Goal: Transaction & Acquisition: Purchase product/service

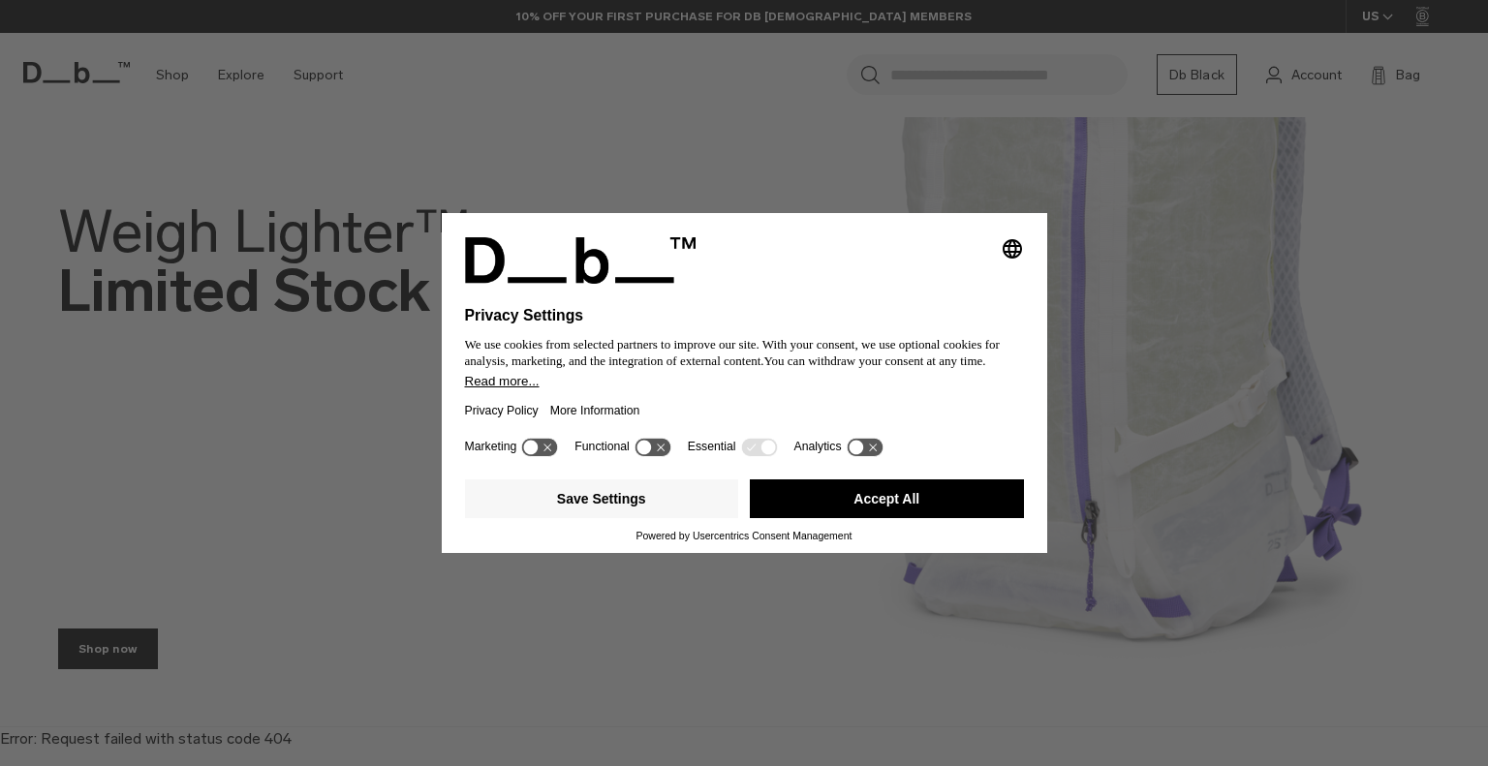
click at [51, 649] on div "Selecting an option will immediately change the language Privacy Settings We us…" at bounding box center [744, 383] width 1488 height 766
click at [901, 480] on div "Save Settings Accept All" at bounding box center [744, 501] width 559 height 58
click at [895, 499] on button "Accept All" at bounding box center [887, 499] width 274 height 39
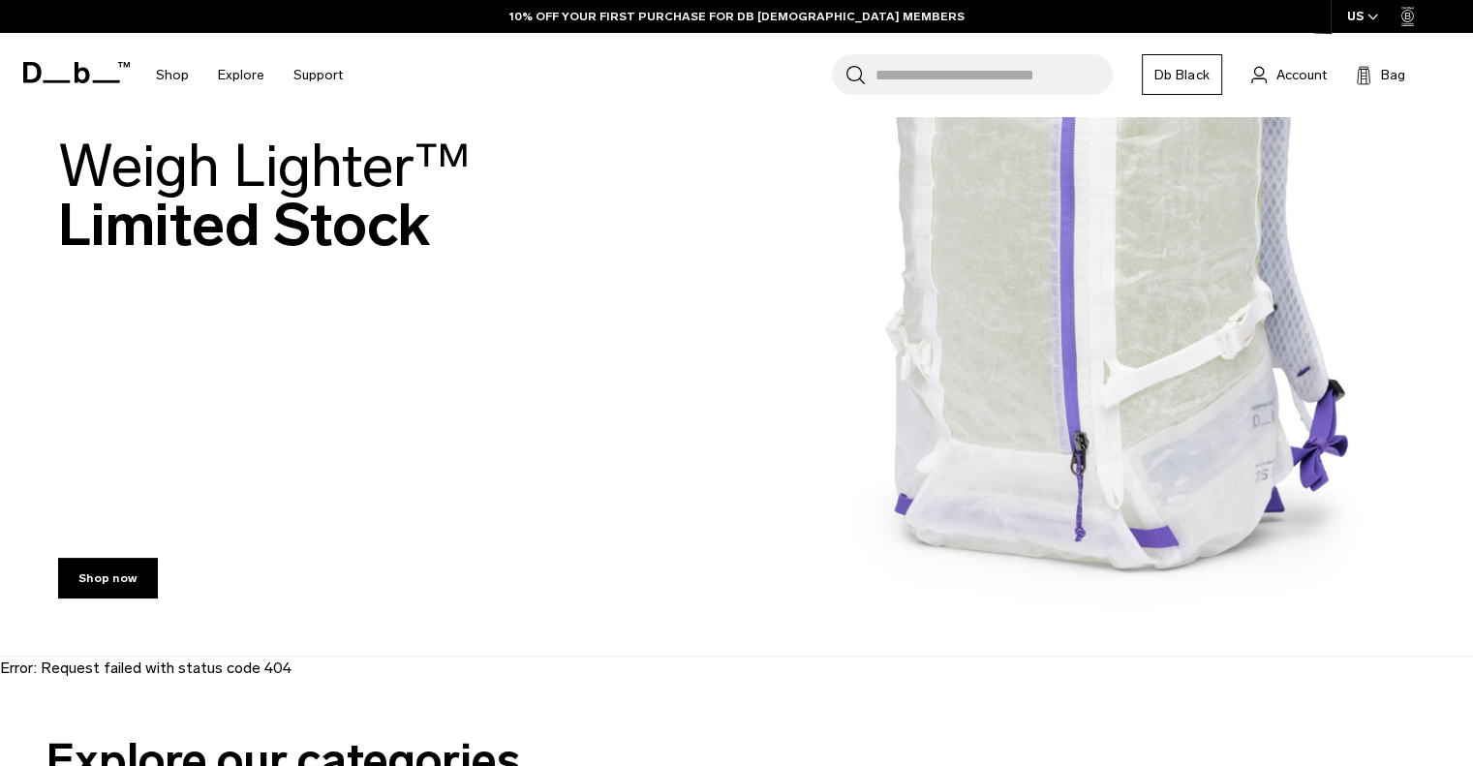
scroll to position [194, 0]
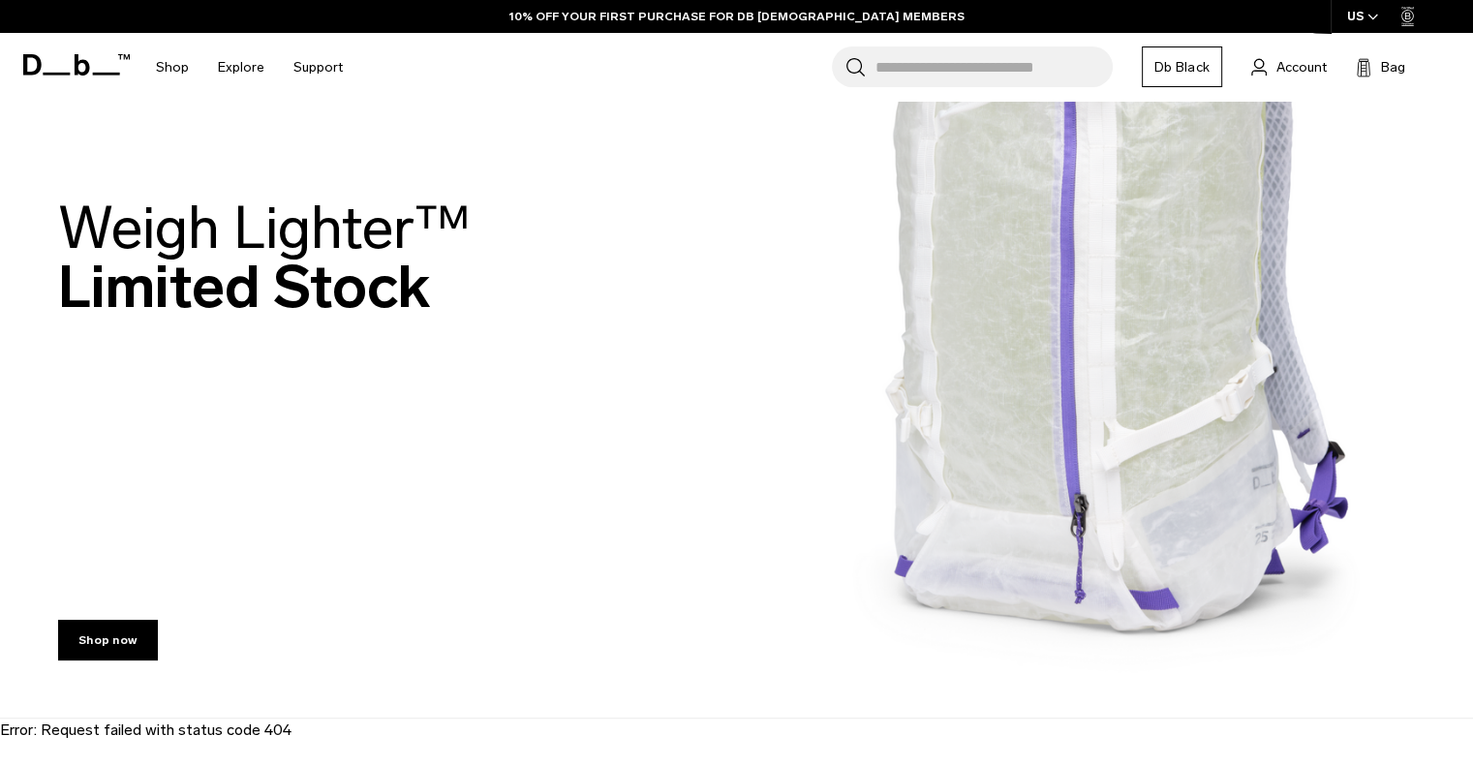
click at [316, 229] on span "Weigh Lighter™" at bounding box center [264, 228] width 413 height 71
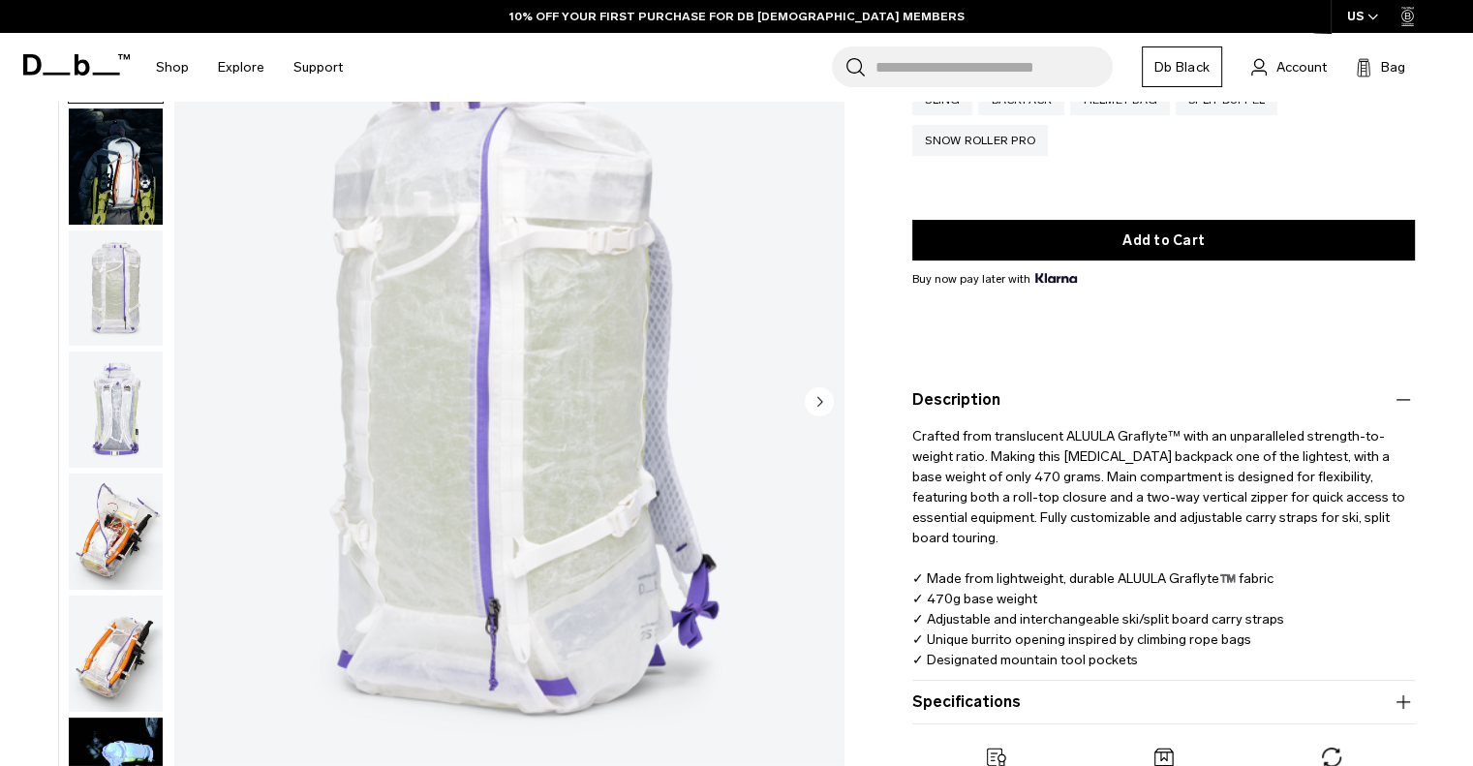
scroll to position [291, 0]
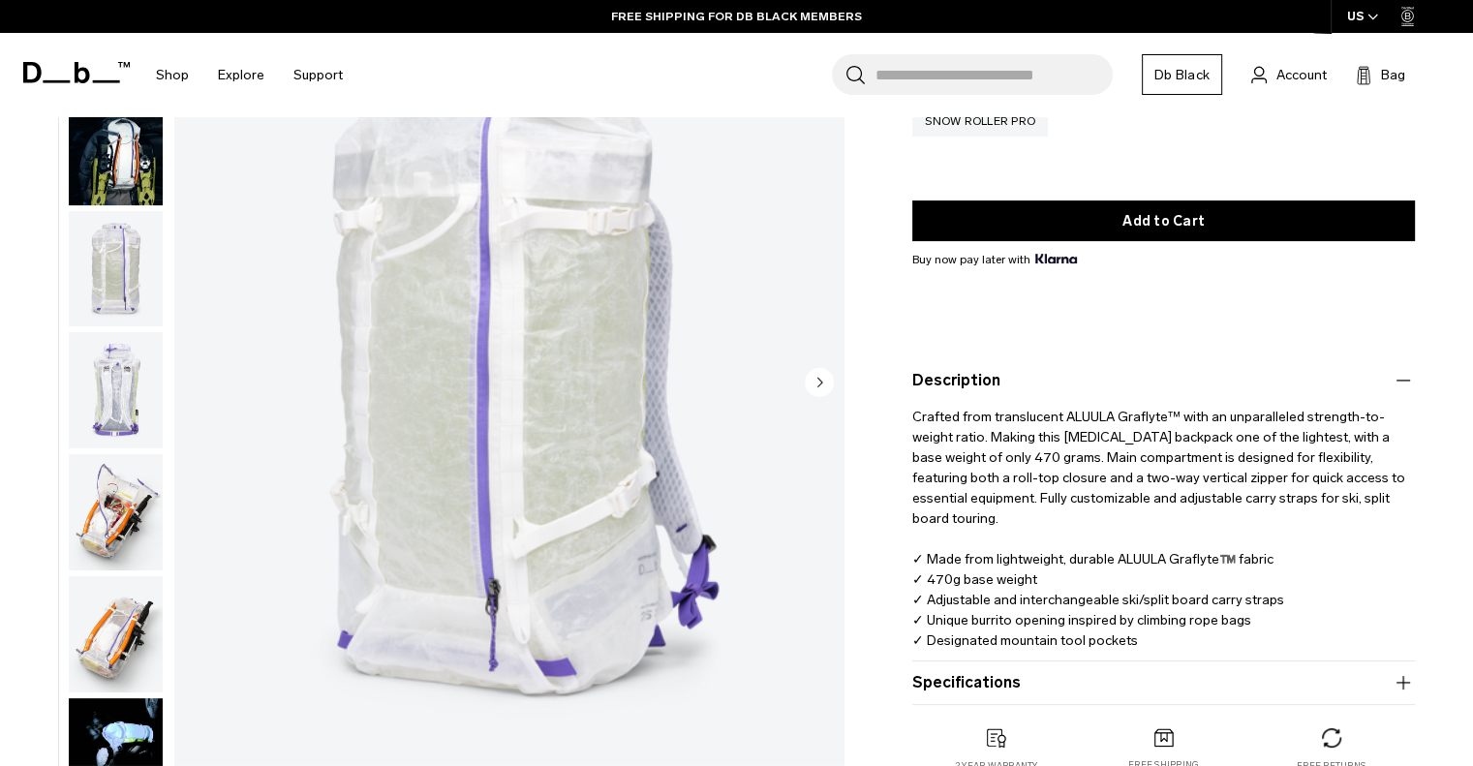
drag, startPoint x: 1117, startPoint y: 536, endPoint x: 1283, endPoint y: 535, distance: 165.7
click at [1283, 535] on p "Crafted from translucent ALUULA Graflyte™ with an unparalleled strength-to-weig…" at bounding box center [1164, 531] width 503 height 279
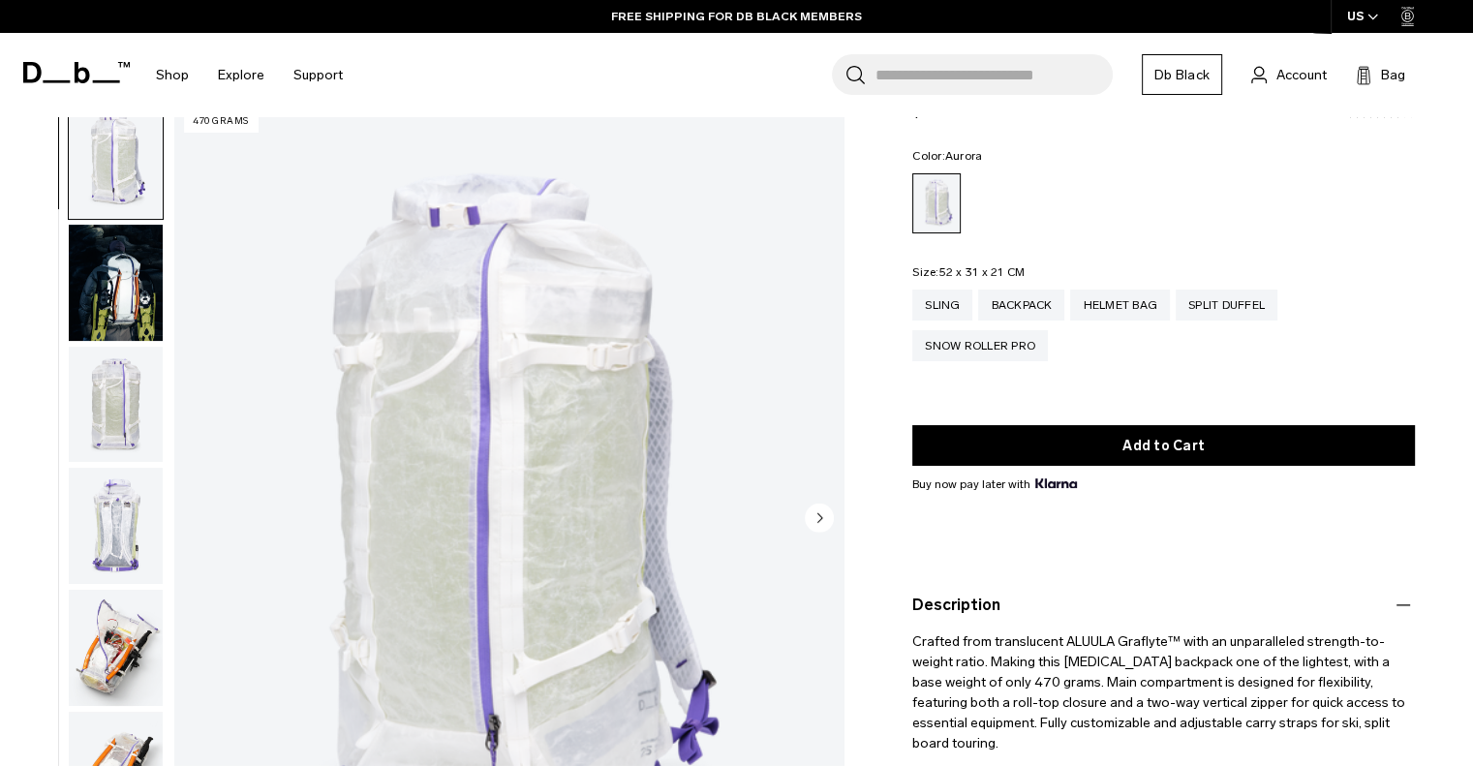
scroll to position [0, 0]
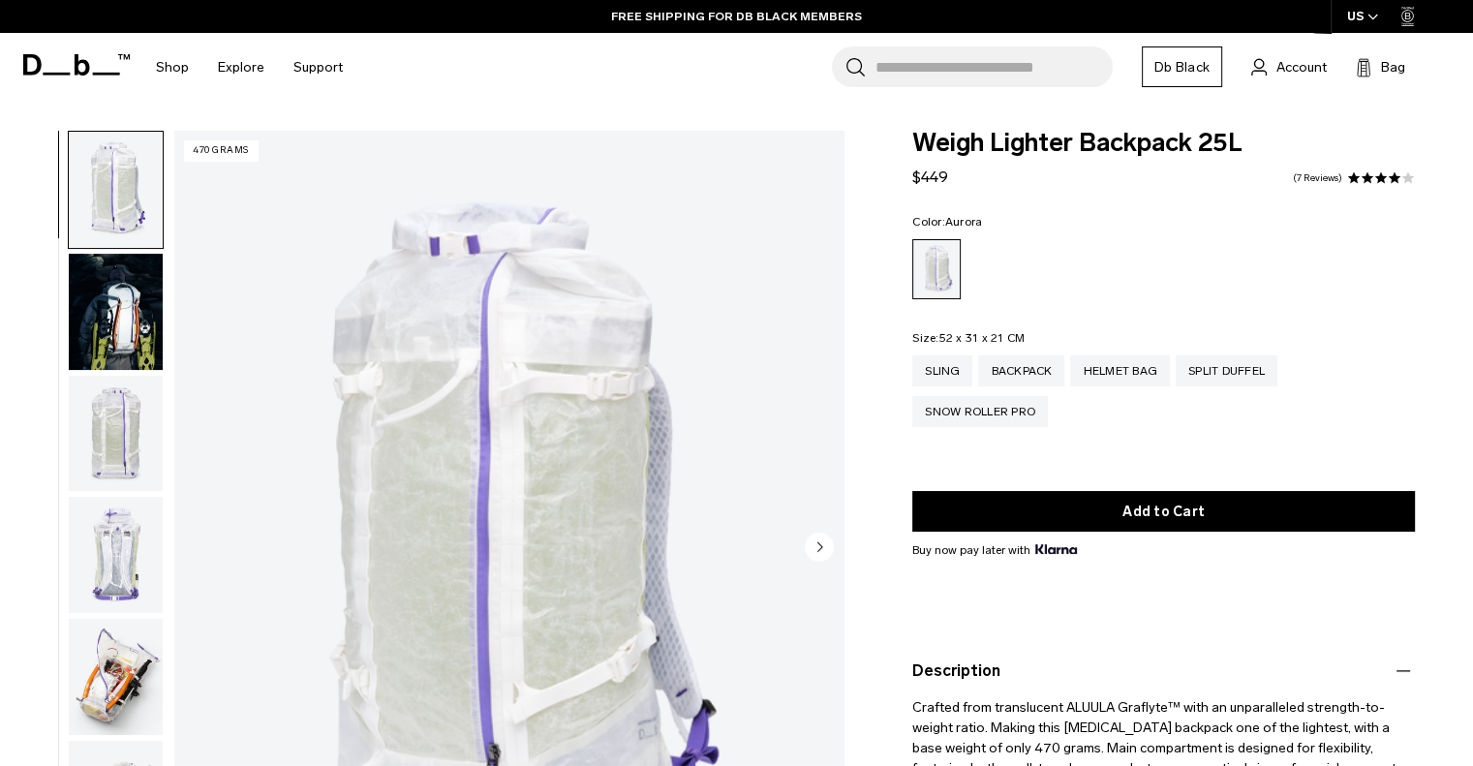
click at [105, 301] on img "button" at bounding box center [116, 312] width 94 height 116
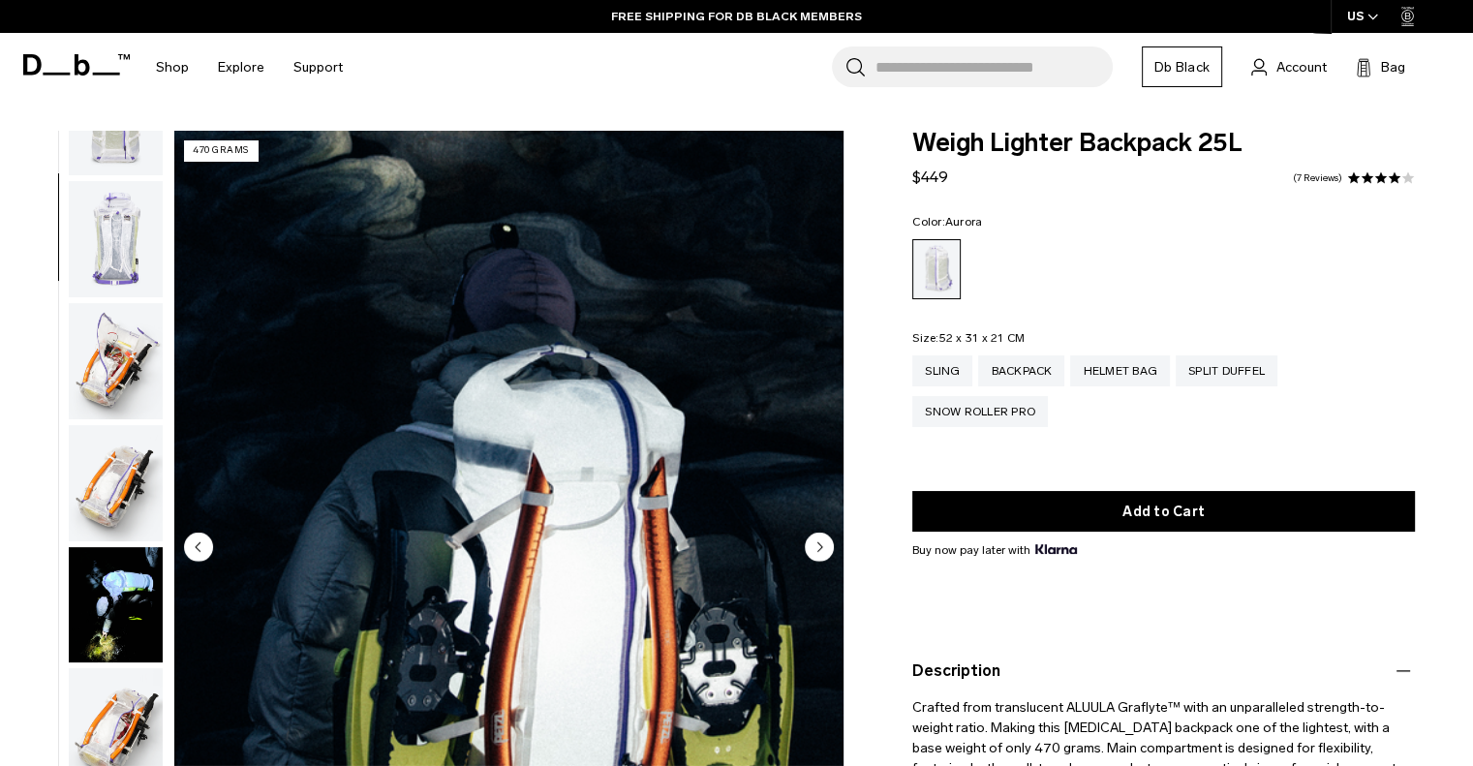
click at [134, 313] on img "button" at bounding box center [116, 361] width 94 height 116
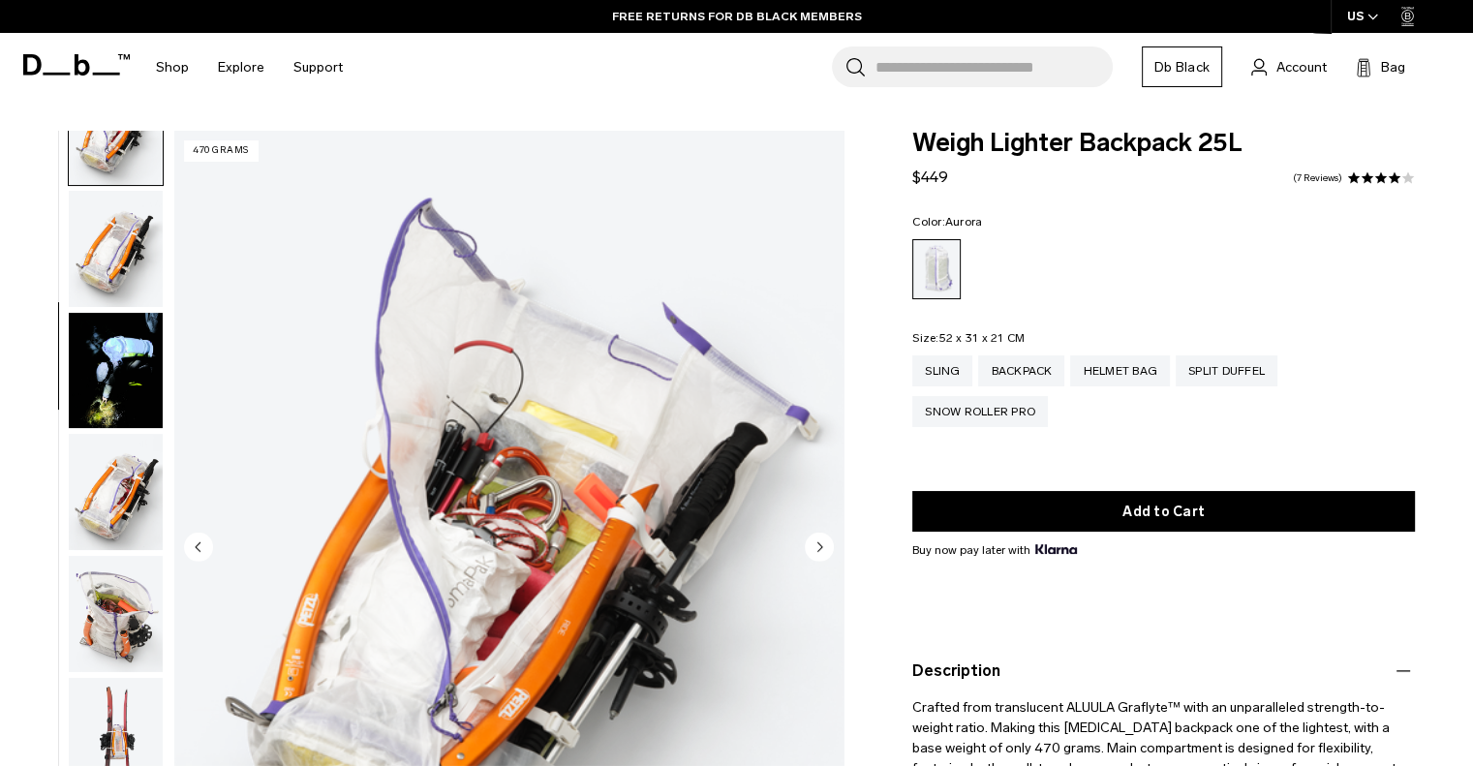
scroll to position [585, 0]
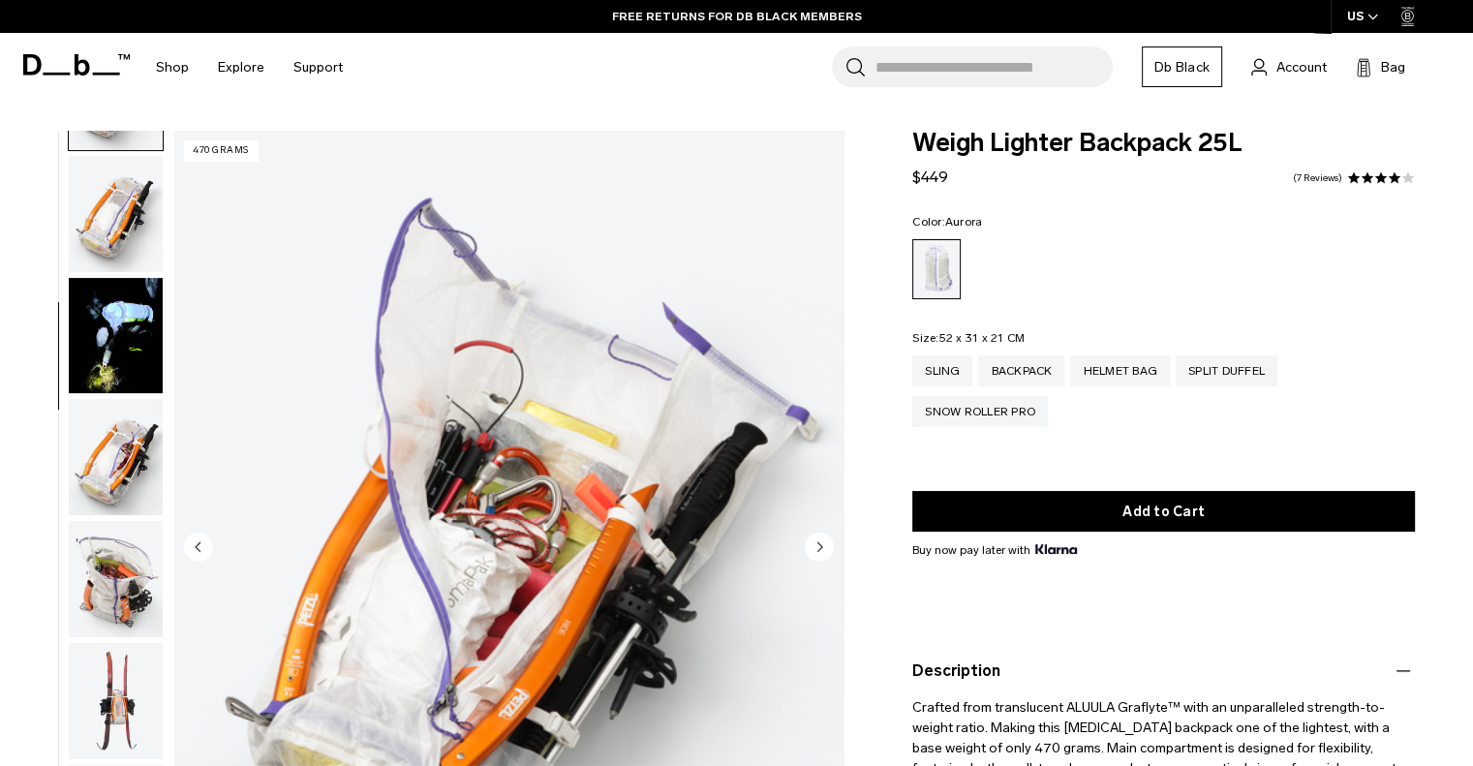
drag, startPoint x: 139, startPoint y: 473, endPoint x: 139, endPoint y: 500, distance: 27.1
click at [139, 473] on img "button" at bounding box center [116, 457] width 94 height 116
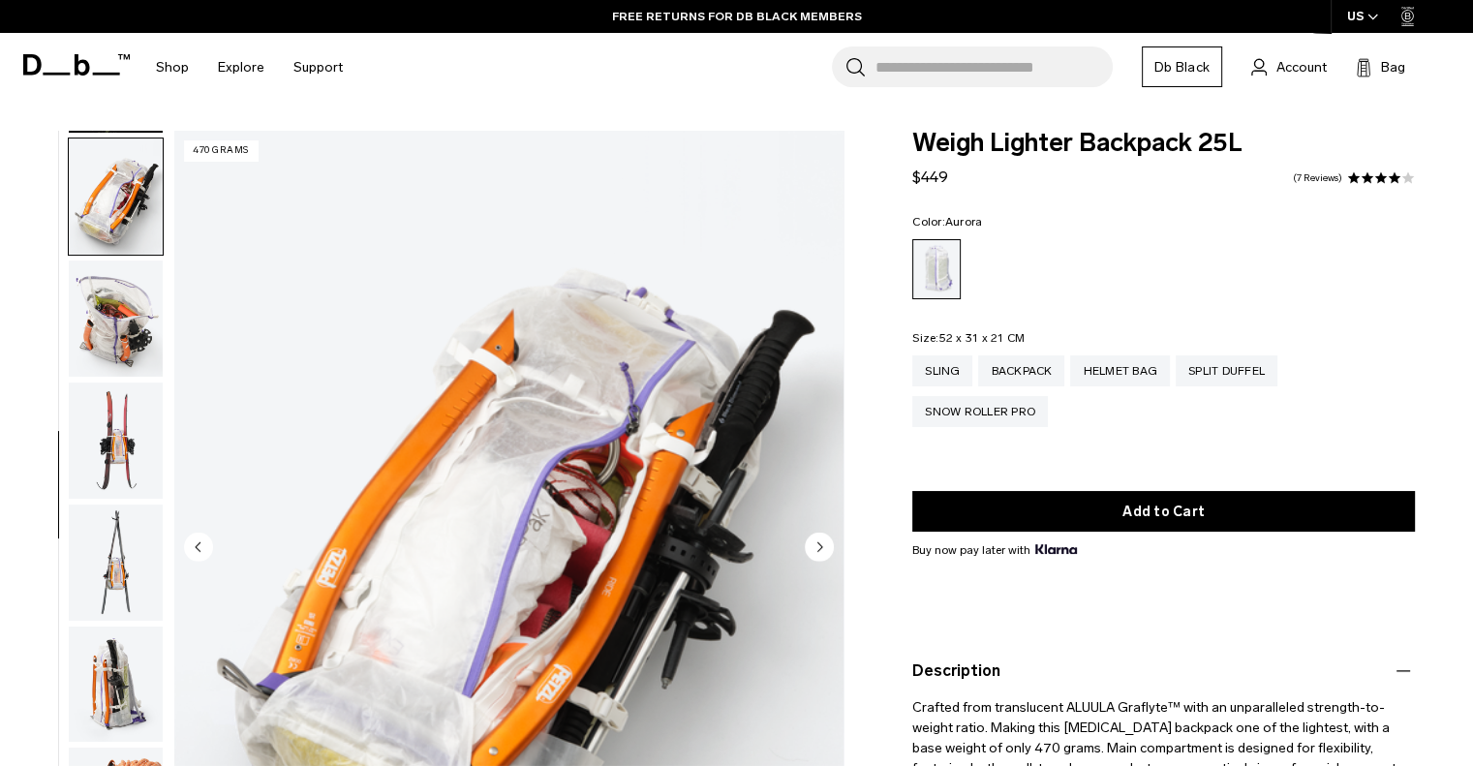
scroll to position [852, 0]
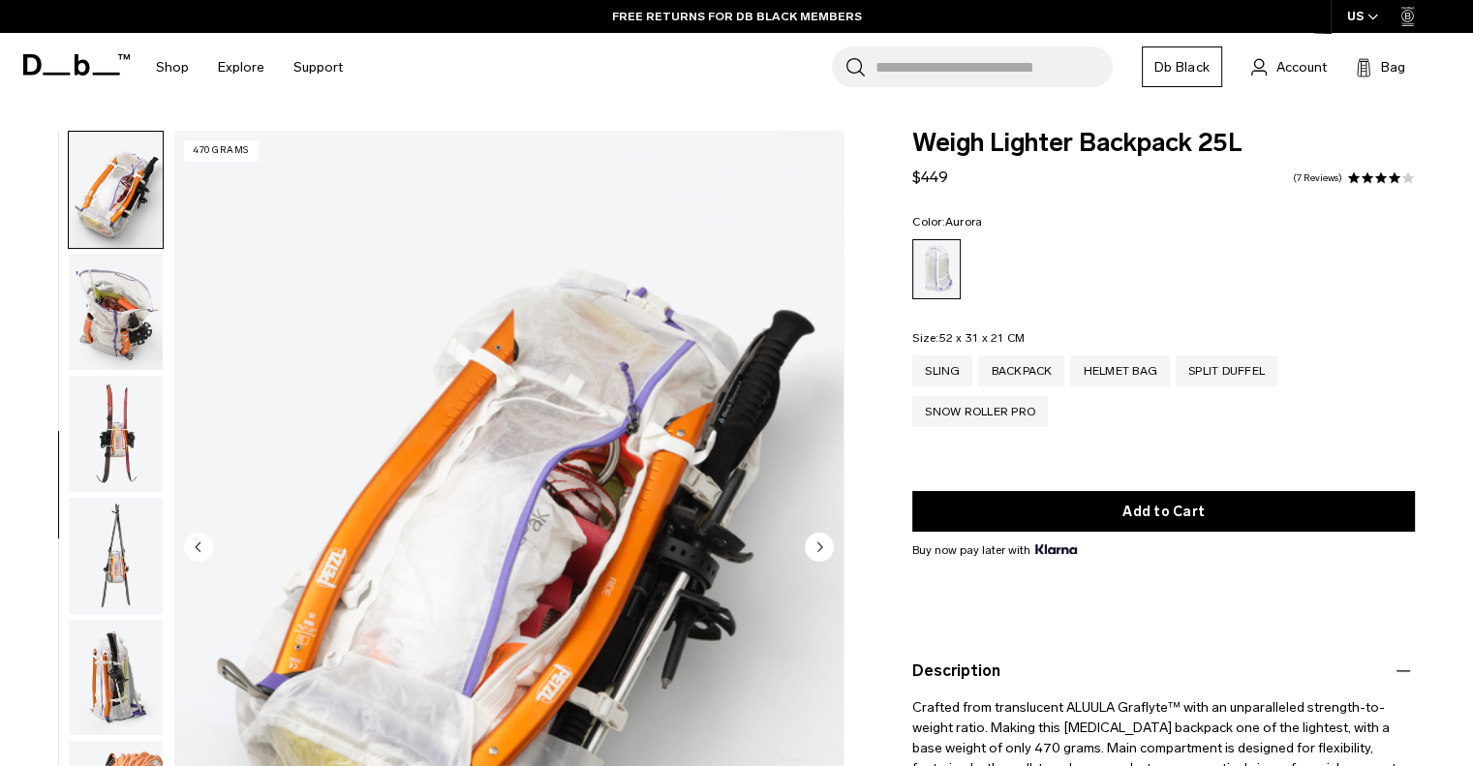
click at [116, 304] on img "button" at bounding box center [116, 312] width 94 height 116
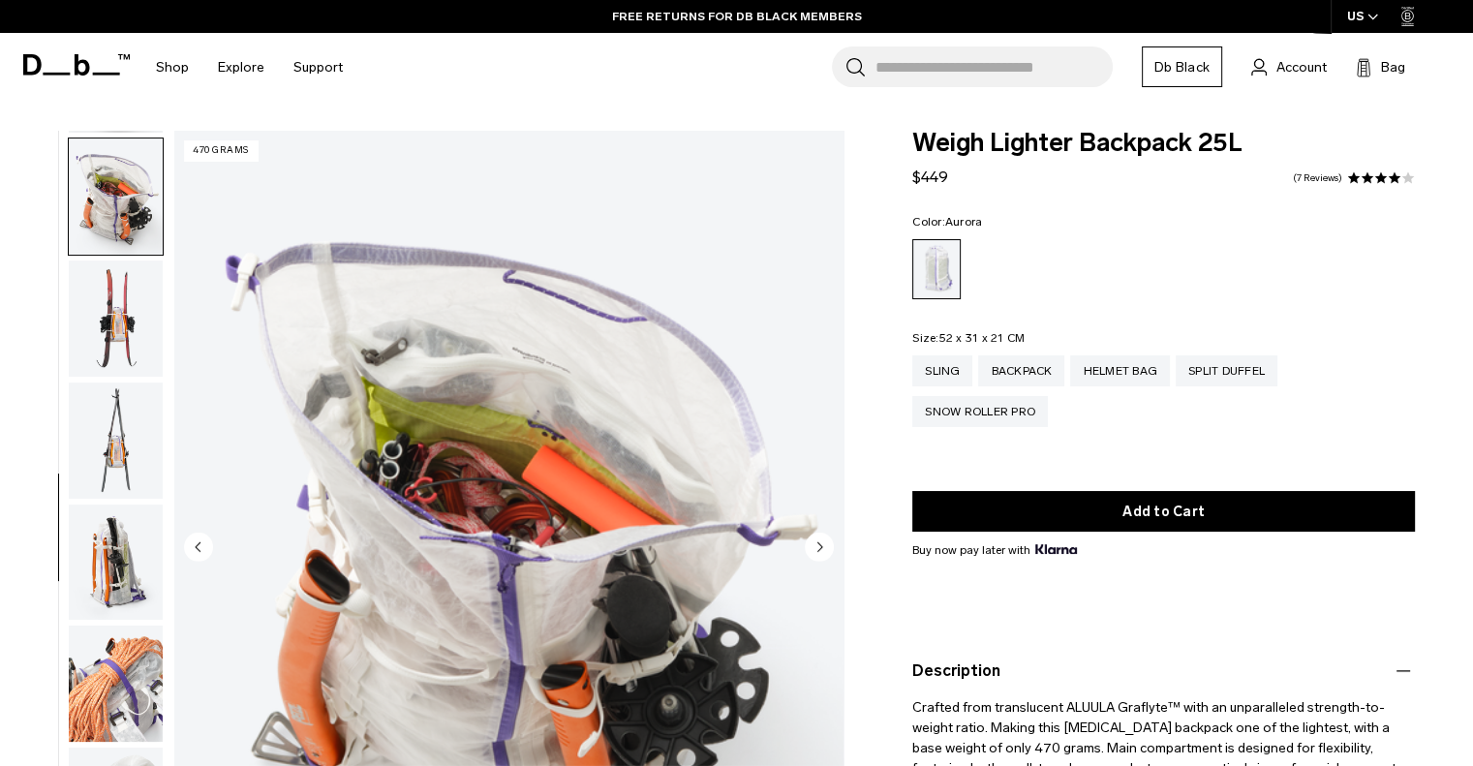
scroll to position [975, 0]
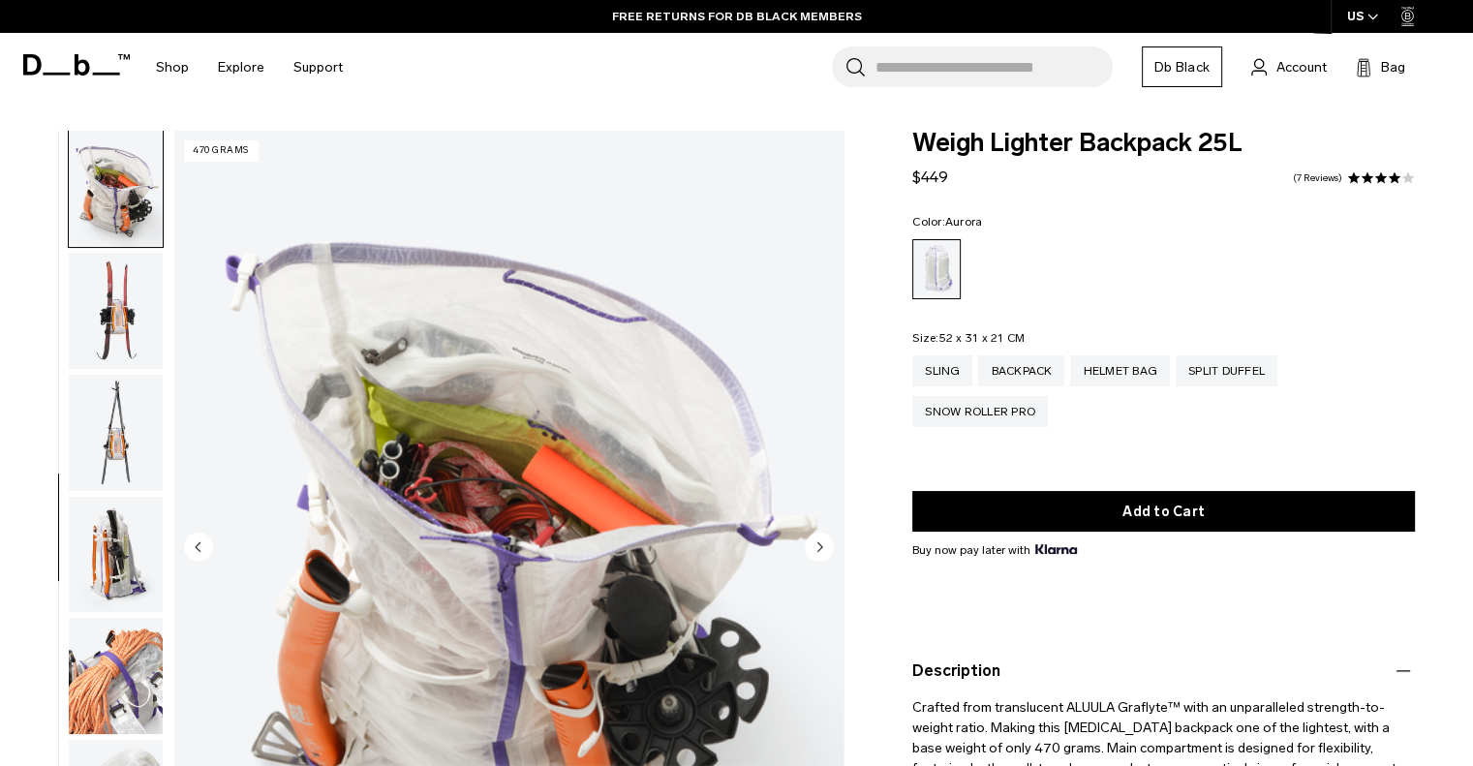
click at [115, 468] on img "button" at bounding box center [116, 433] width 94 height 116
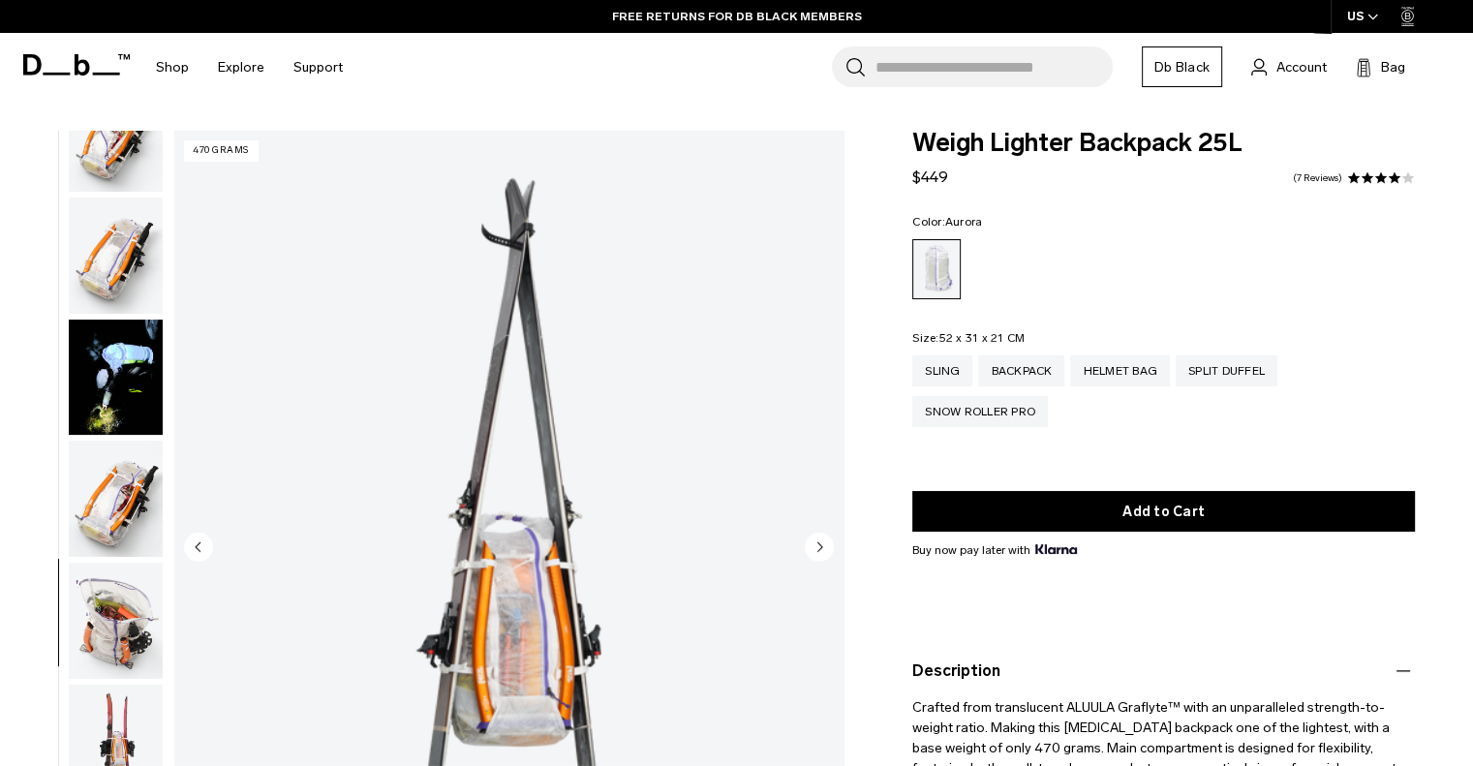
scroll to position [348, 0]
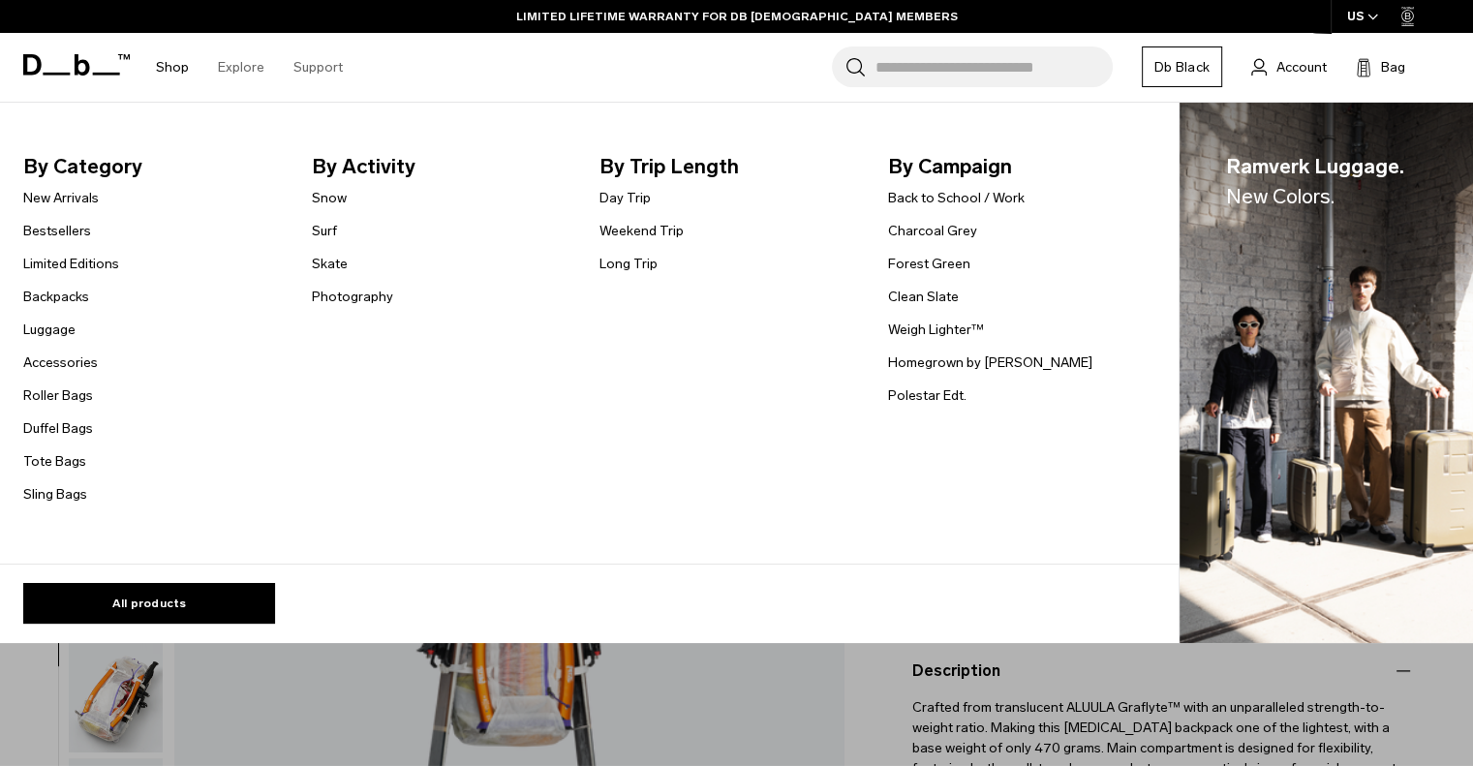
click at [184, 65] on link "Shop" at bounding box center [172, 67] width 33 height 69
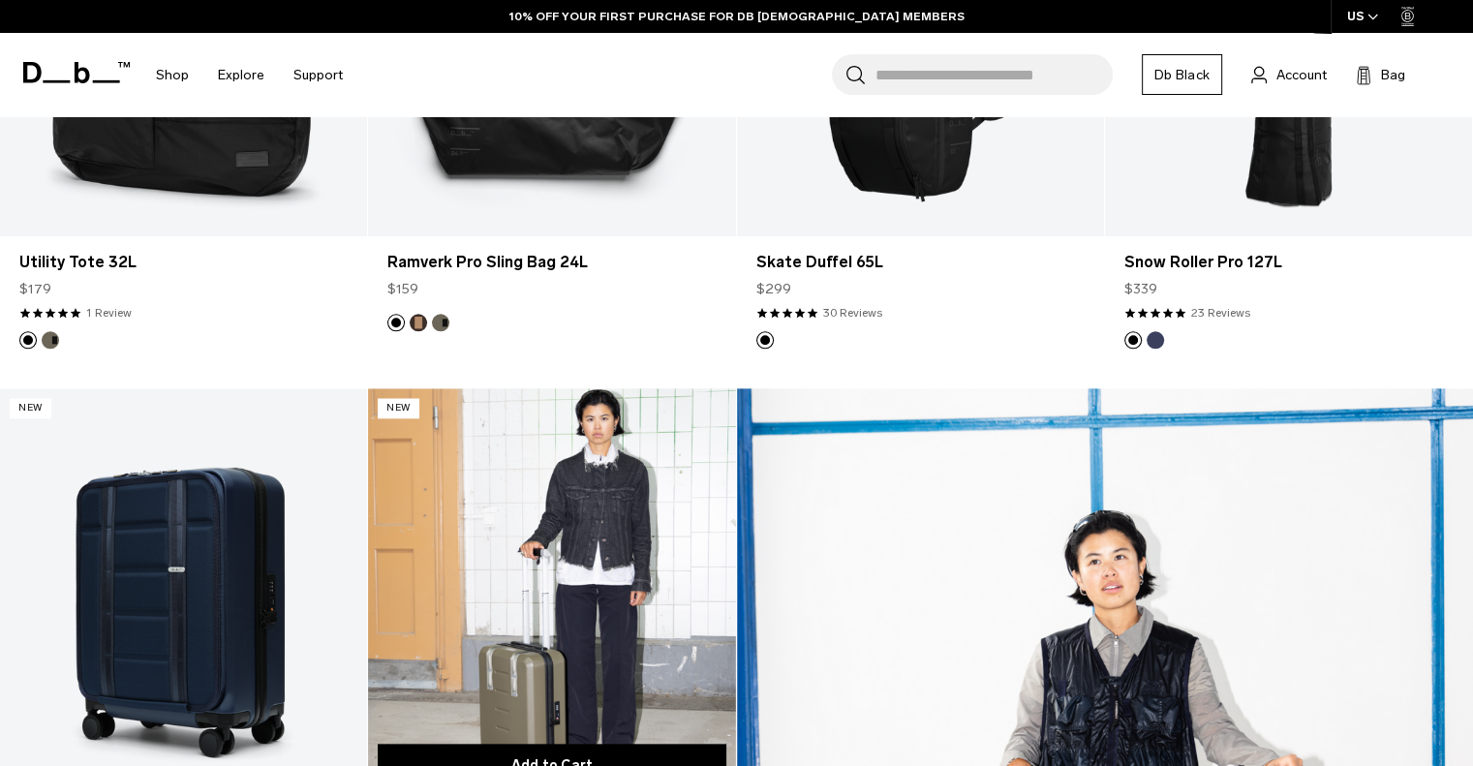
scroll to position [1937, 0]
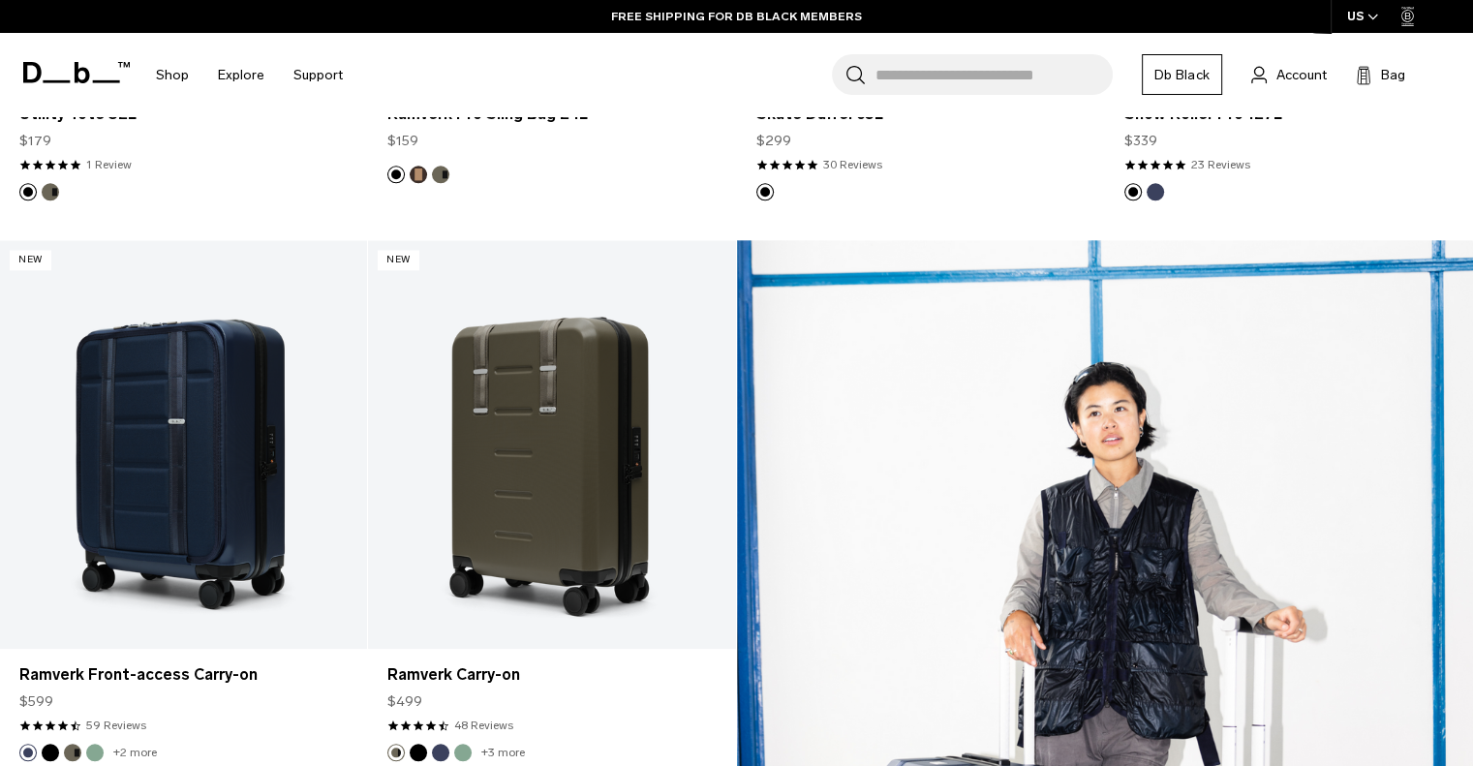
click at [616, 182] on footer at bounding box center [551, 174] width 367 height 17
